Goal: Information Seeking & Learning: Learn about a topic

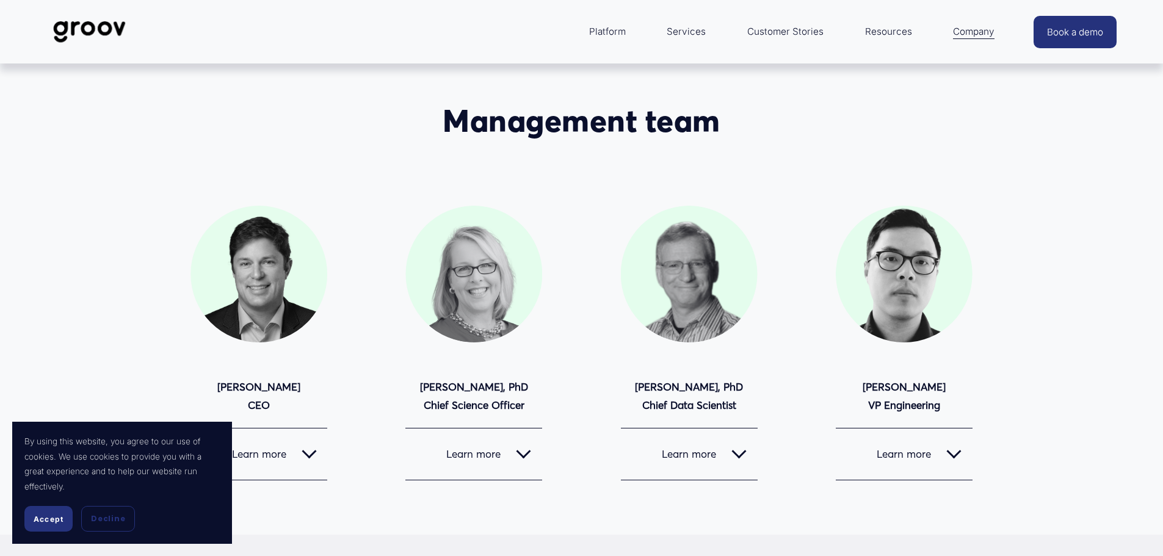
scroll to position [61, 0]
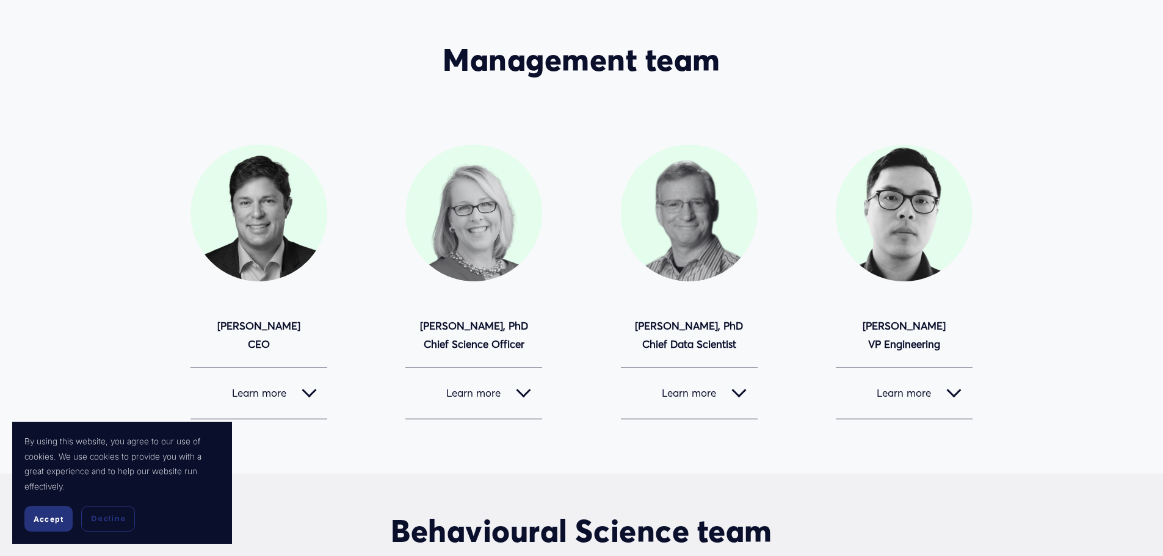
click at [317, 394] on button "Learn more" at bounding box center [258, 392] width 137 height 51
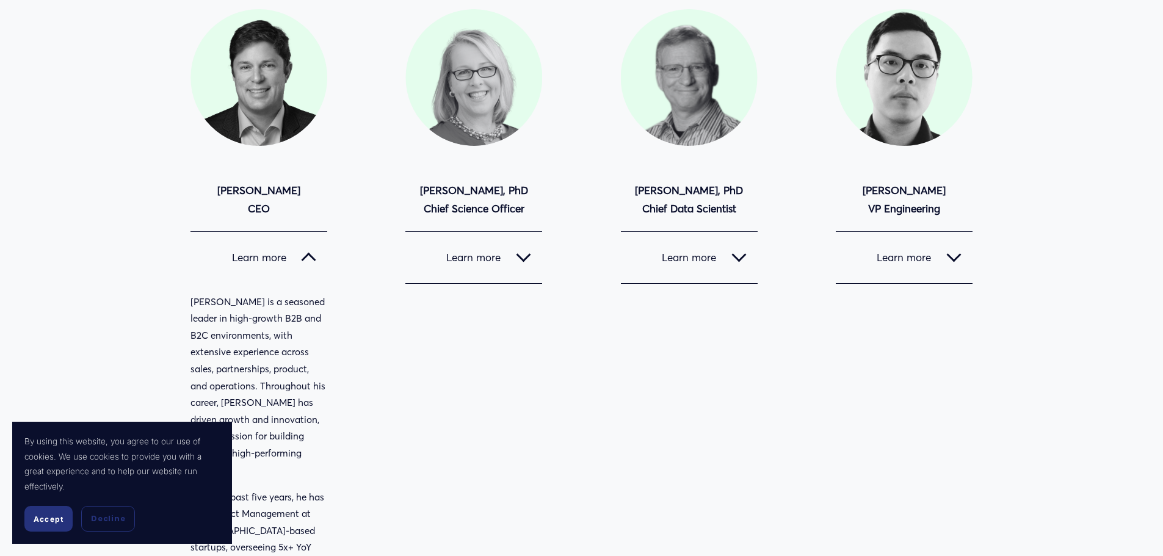
scroll to position [244, 0]
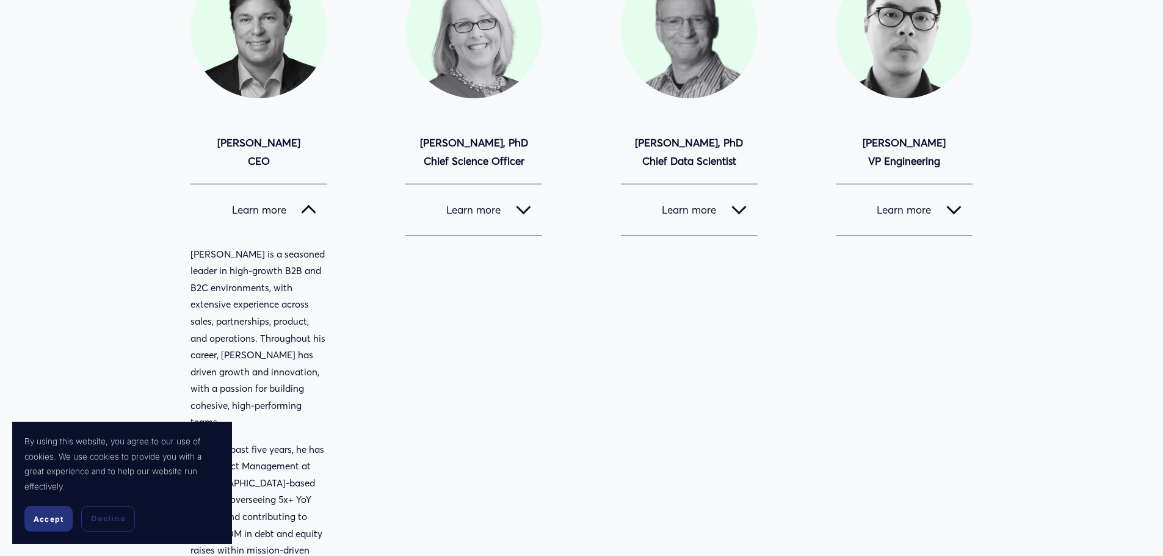
click at [59, 519] on span "Accept" at bounding box center [49, 518] width 30 height 9
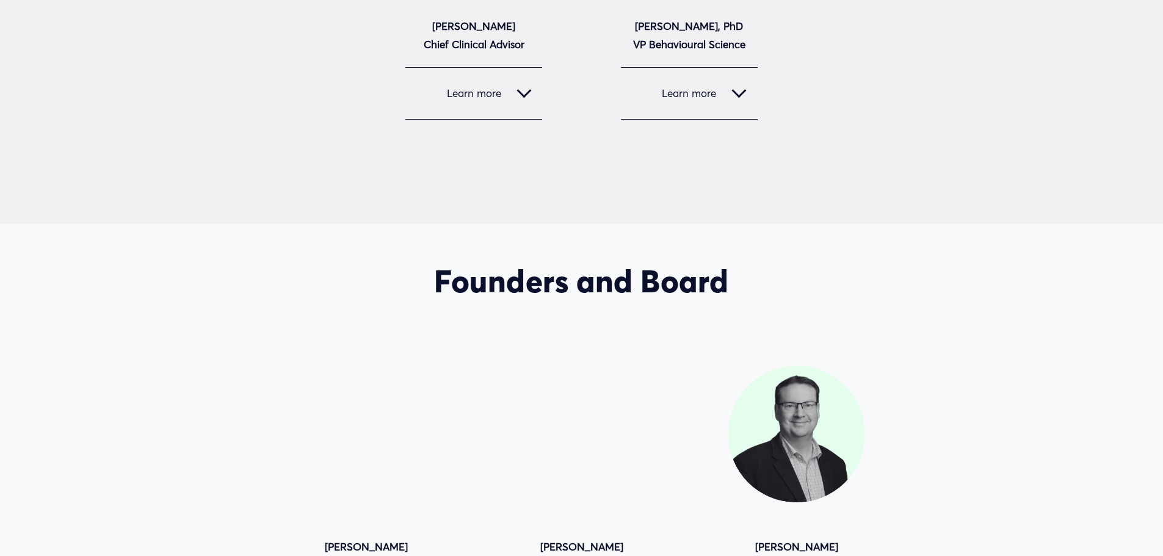
scroll to position [1709, 0]
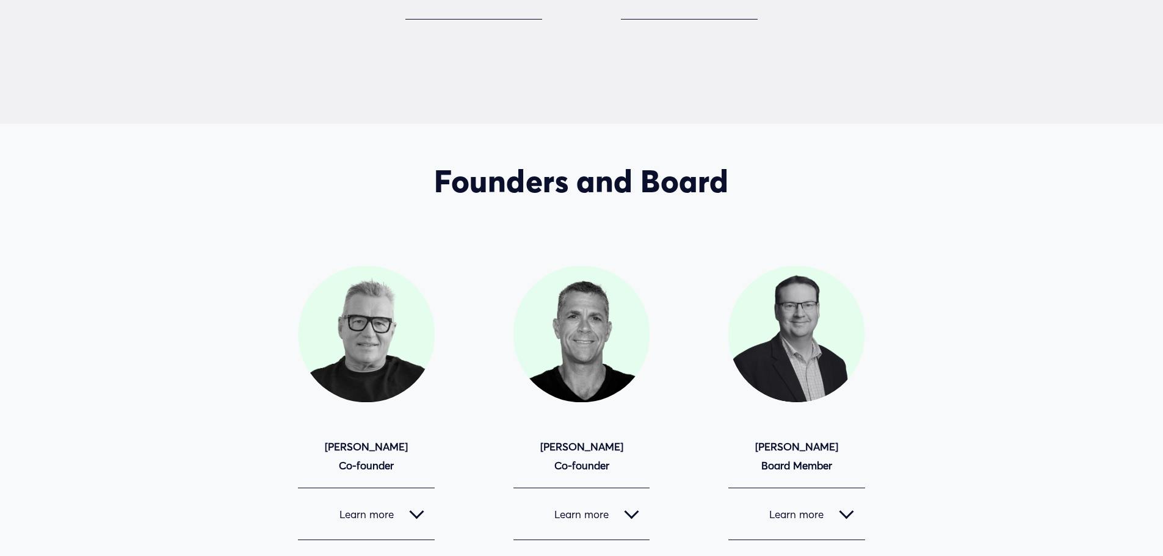
click at [406, 508] on span "Learn more" at bounding box center [359, 514] width 100 height 13
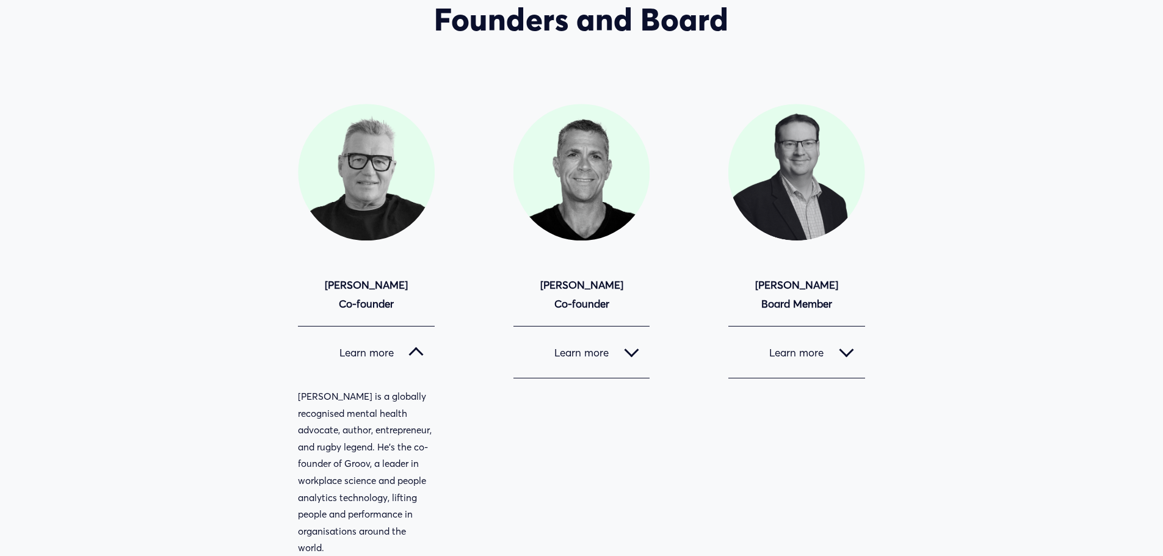
scroll to position [1831, 0]
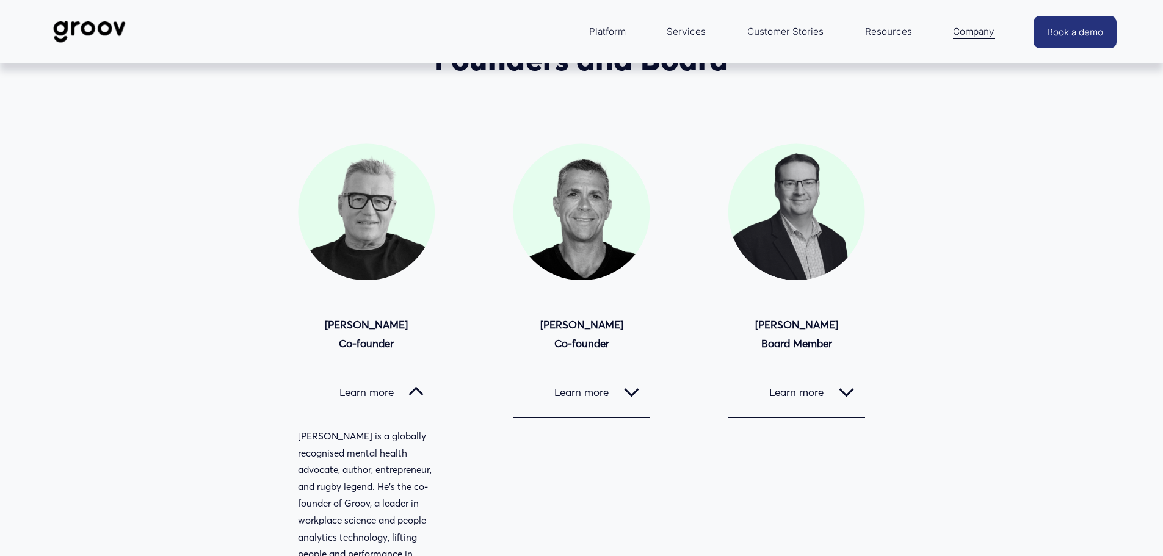
click at [410, 366] on button "Learn more" at bounding box center [366, 391] width 137 height 51
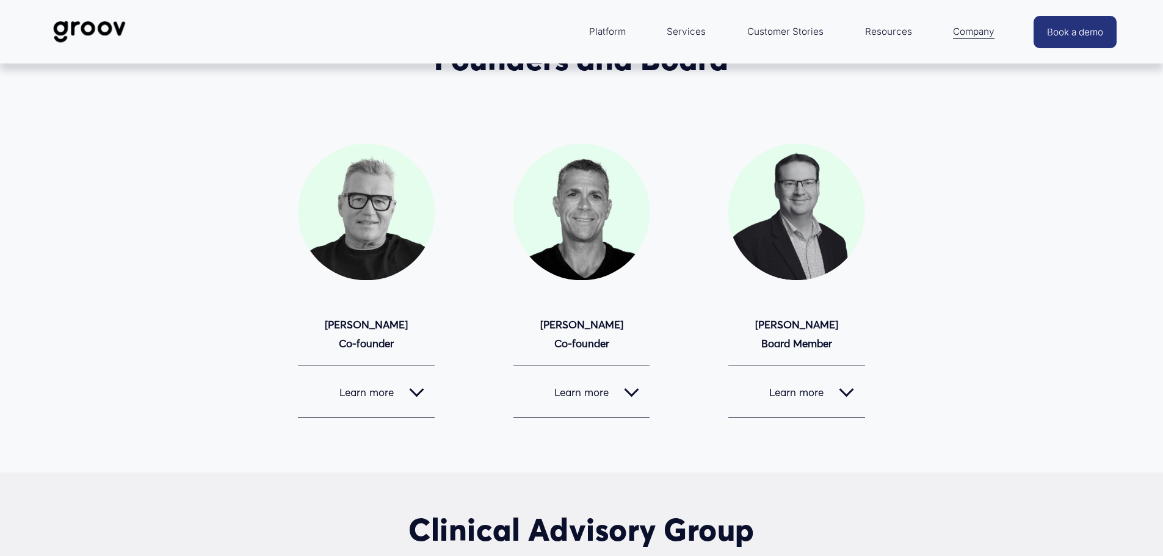
click at [579, 366] on button "Learn more" at bounding box center [581, 391] width 137 height 51
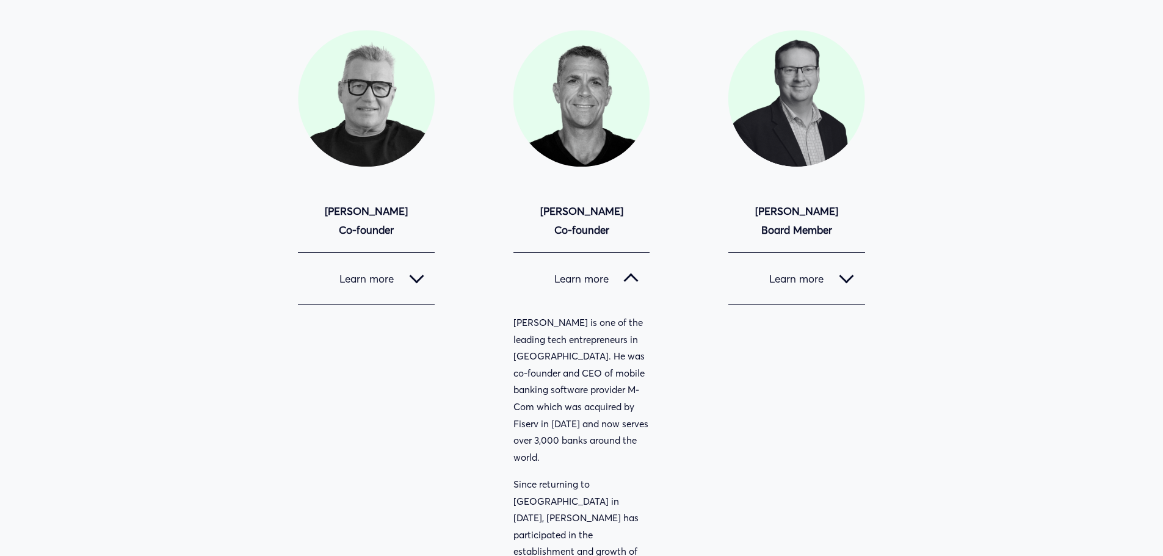
scroll to position [1770, 0]
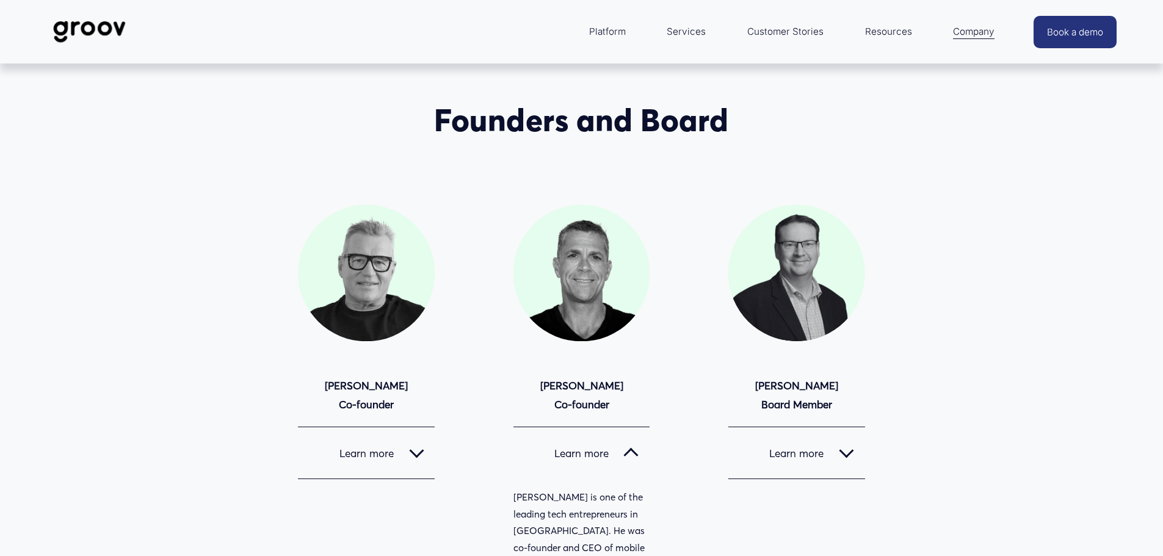
click at [635, 427] on button "Learn more" at bounding box center [581, 452] width 137 height 51
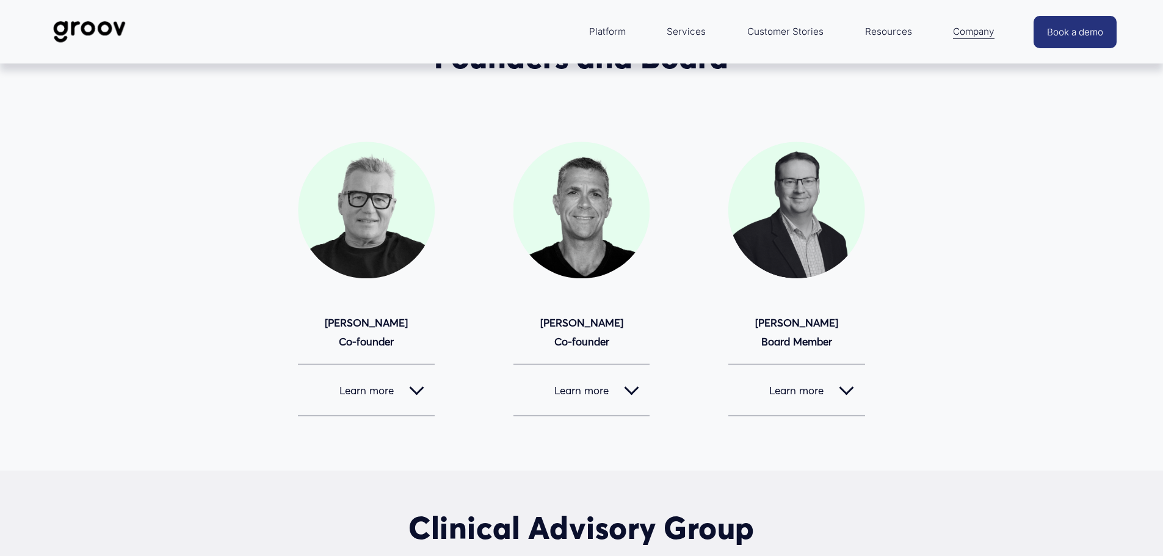
scroll to position [1831, 0]
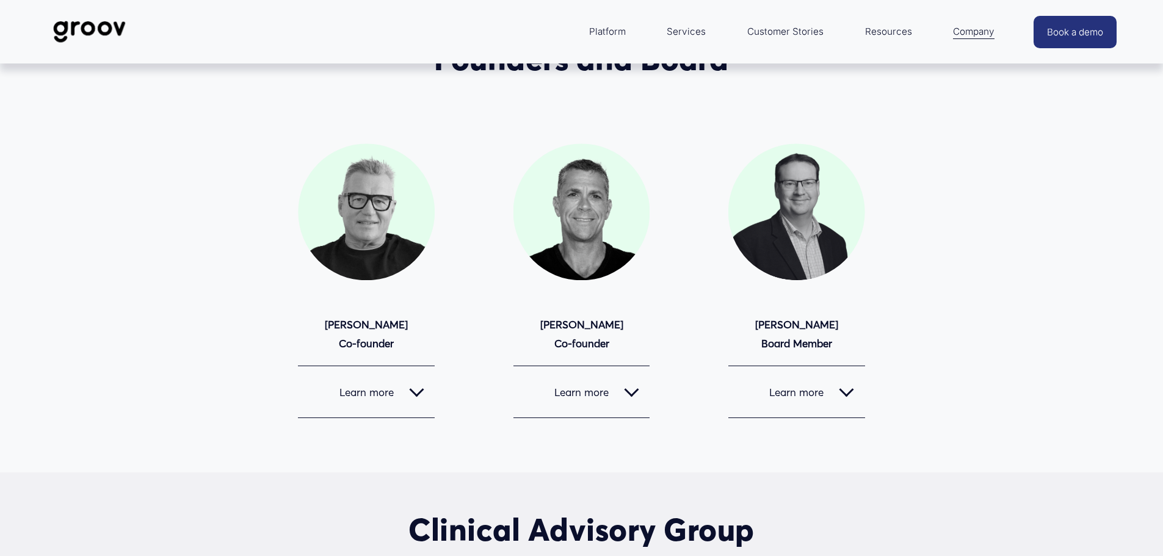
click at [81, 18] on img at bounding box center [89, 32] width 86 height 40
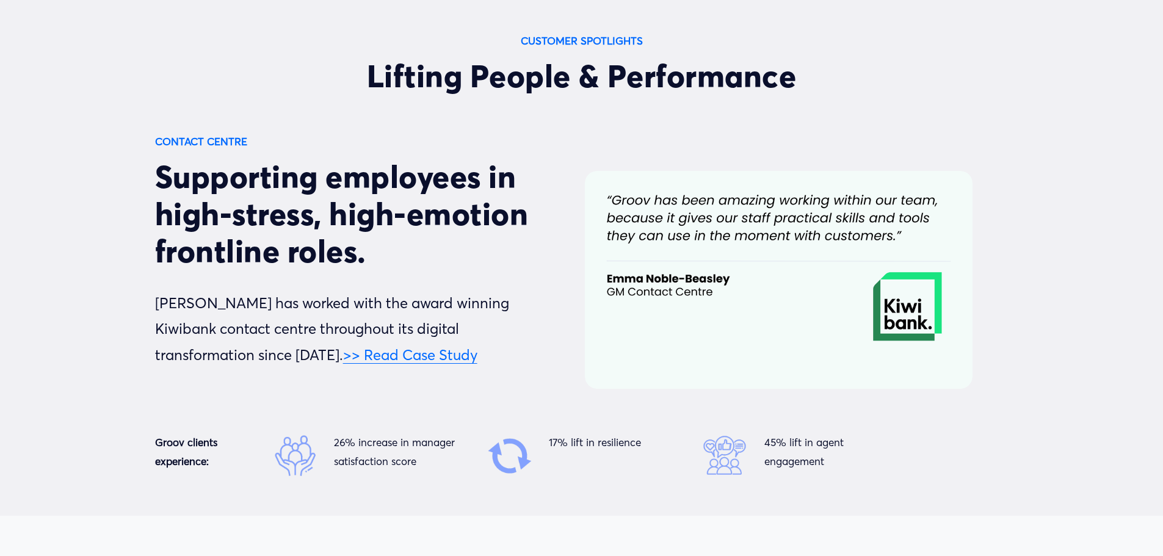
scroll to position [4150, 0]
